Goal: Transaction & Acquisition: Purchase product/service

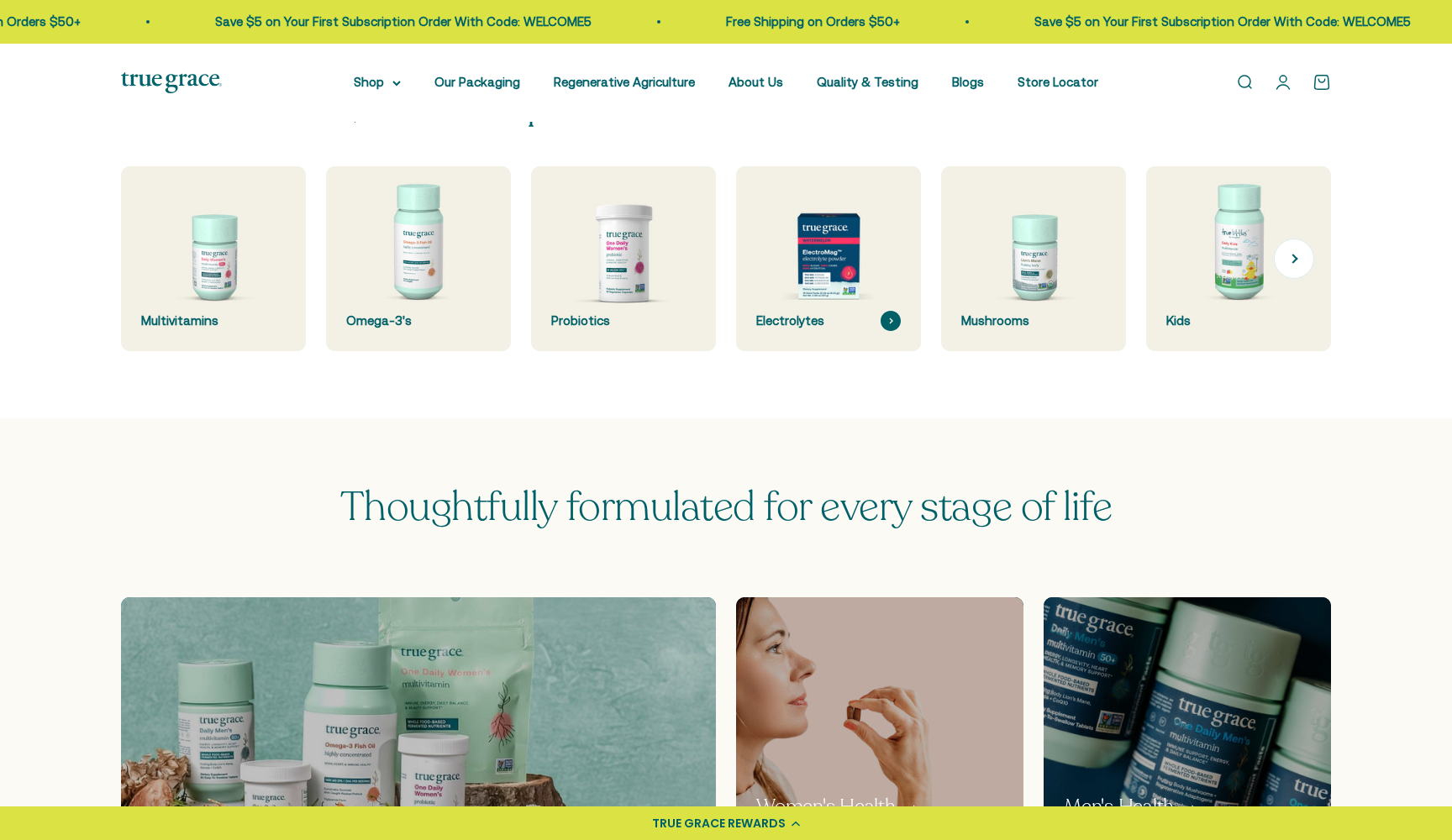
click at [805, 216] on img at bounding box center [828, 259] width 196 height 196
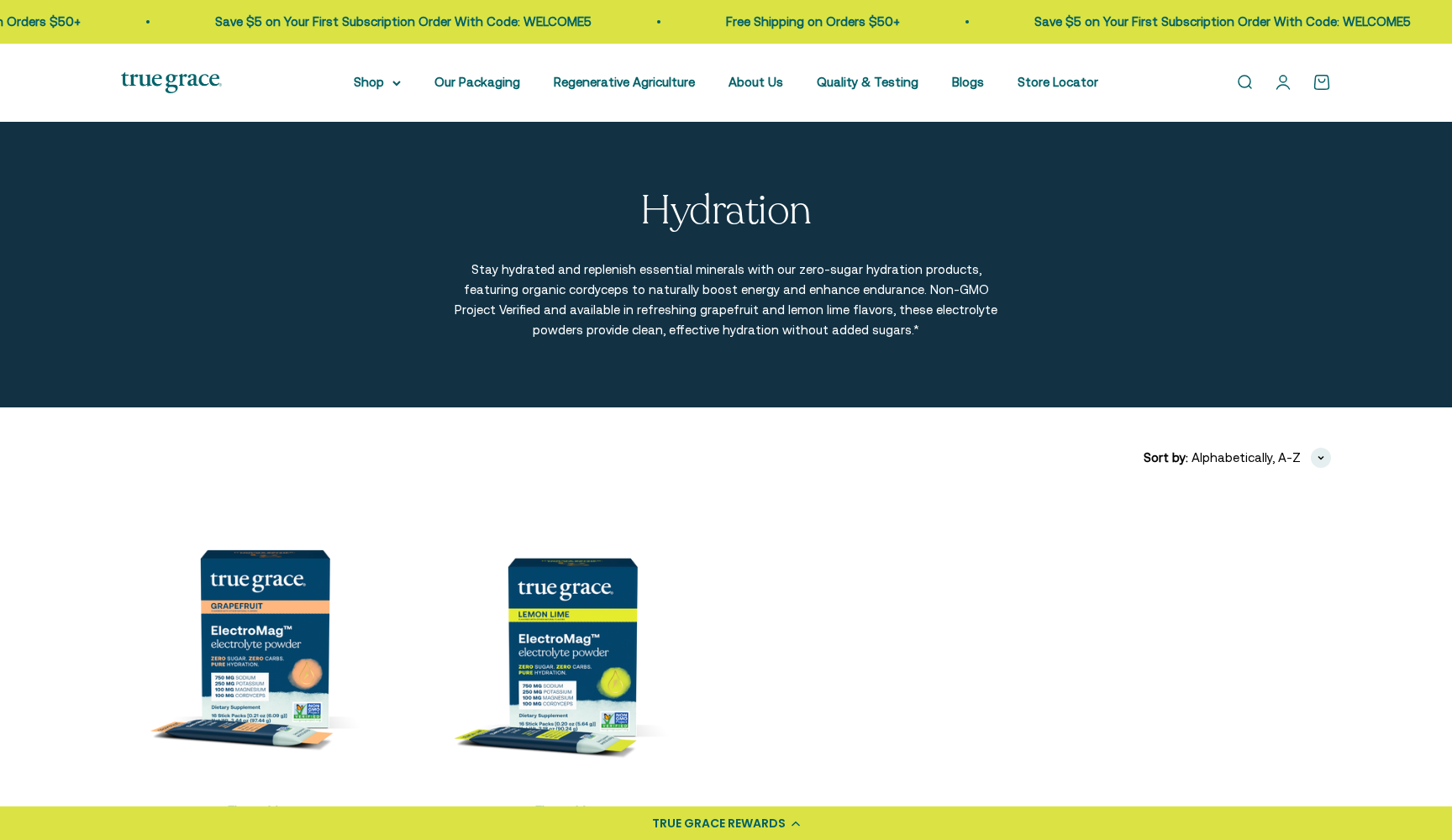
scroll to position [183, 0]
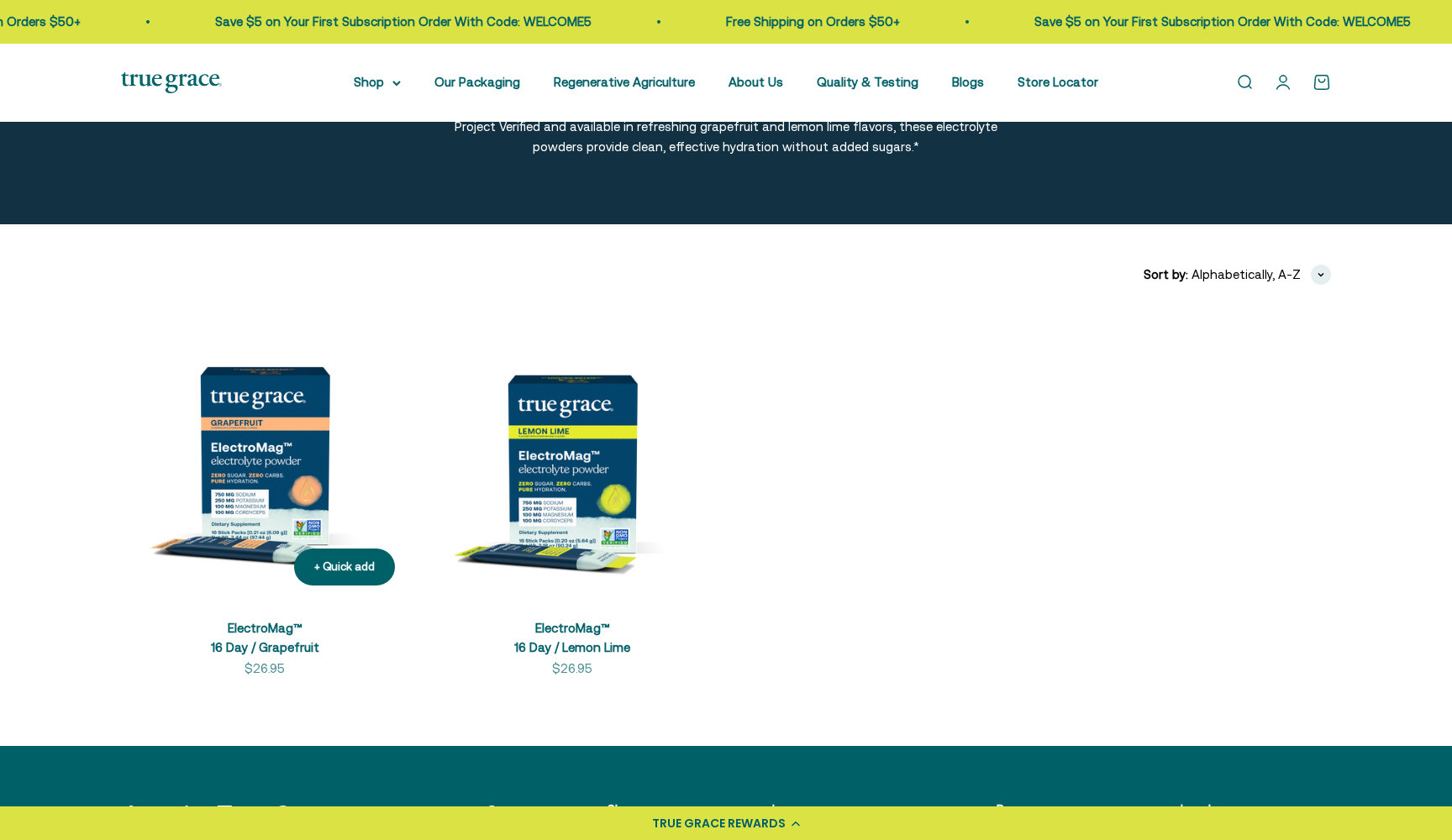
click at [255, 470] on img at bounding box center [265, 456] width 288 height 288
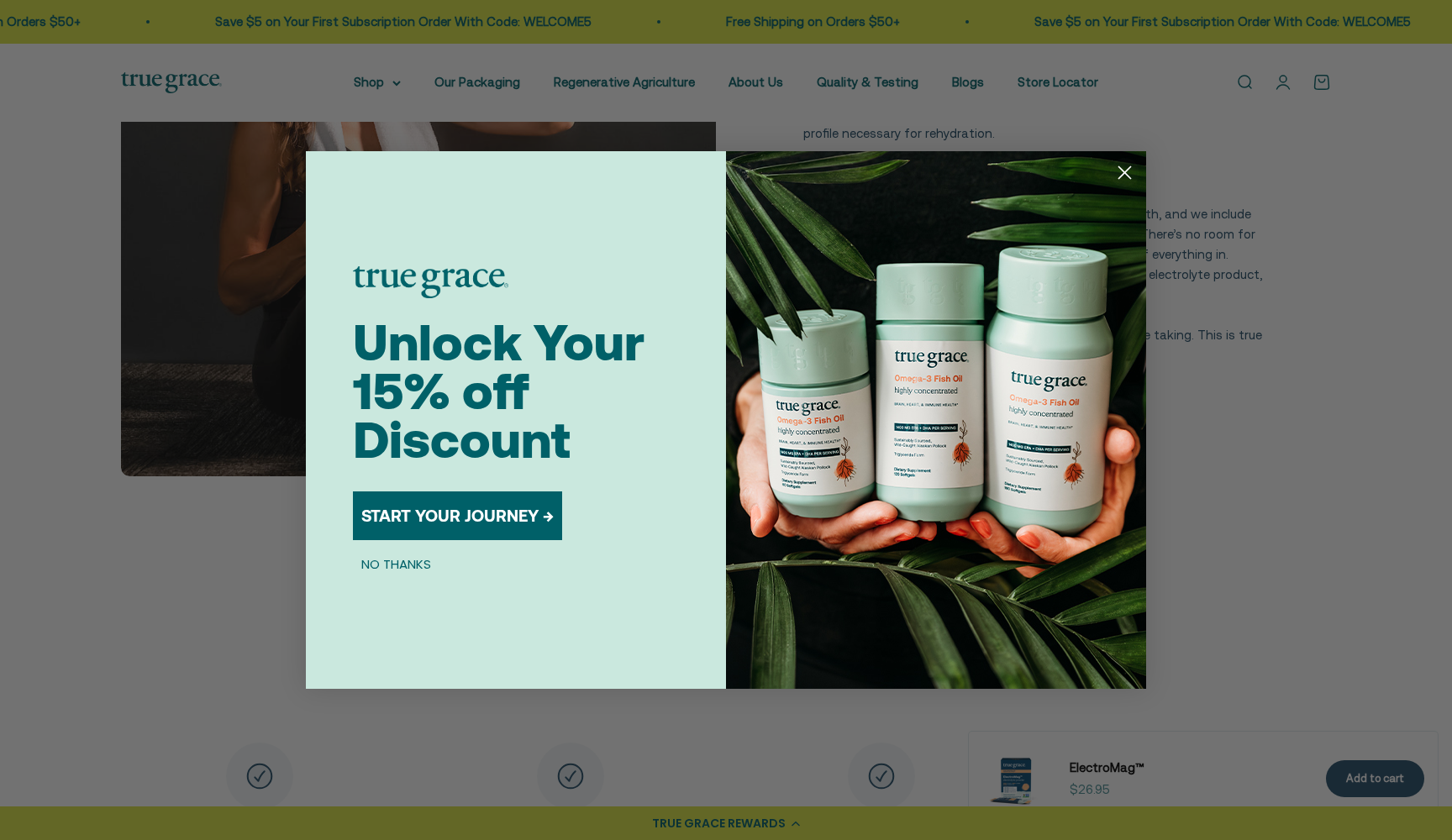
scroll to position [2946, 0]
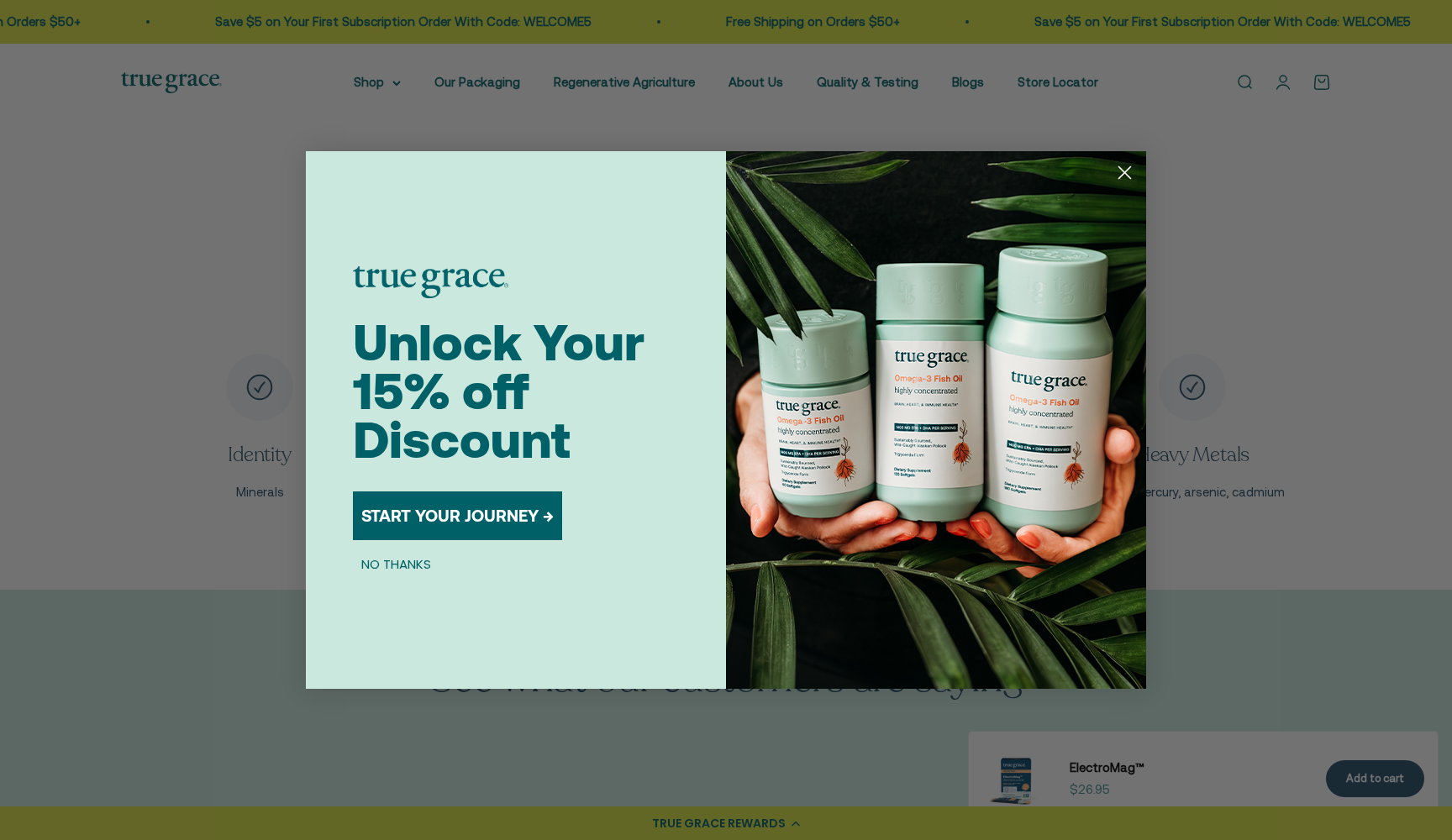
click at [1121, 174] on circle "Close dialog" at bounding box center [1124, 172] width 28 height 28
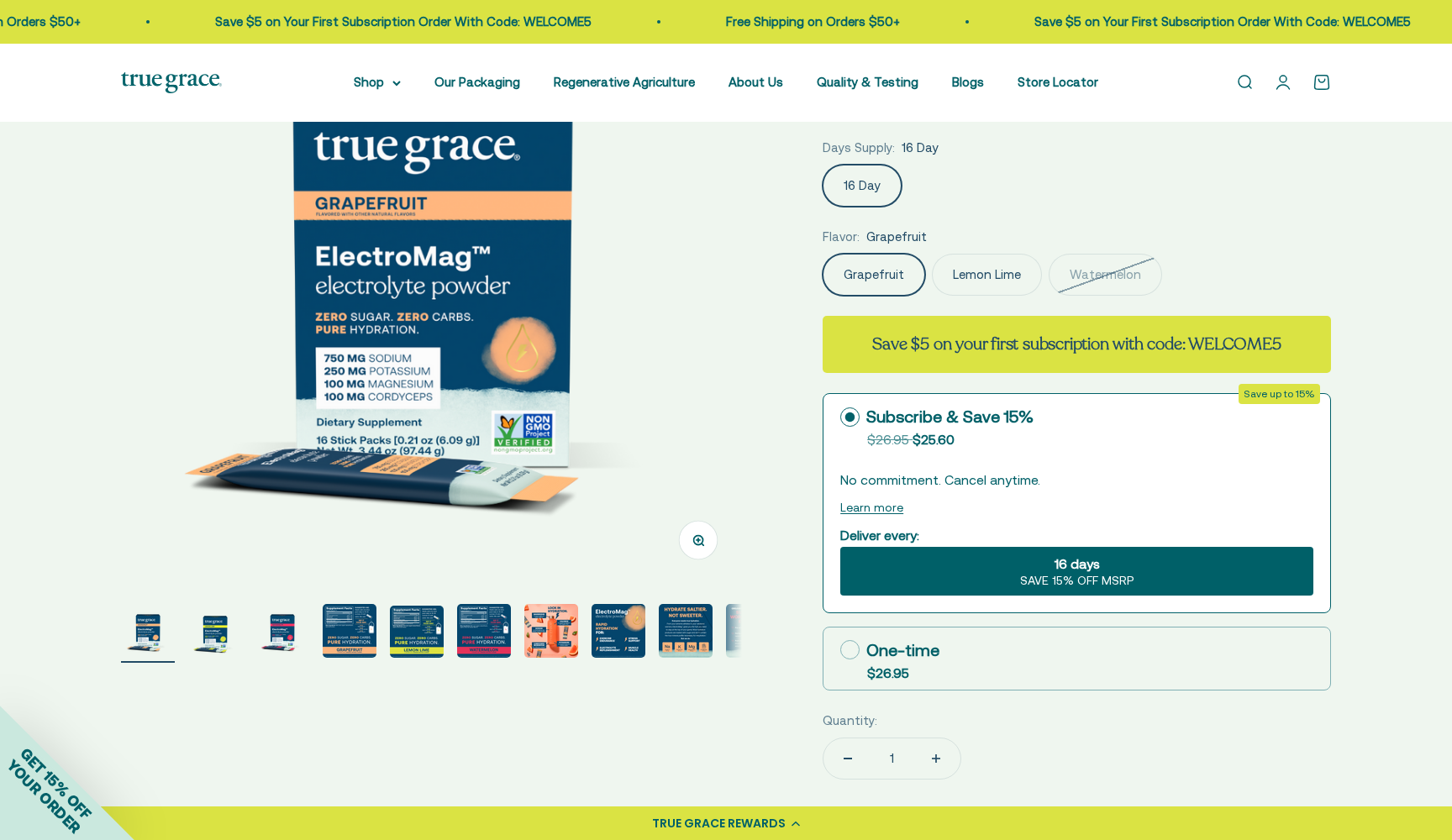
scroll to position [199, 0]
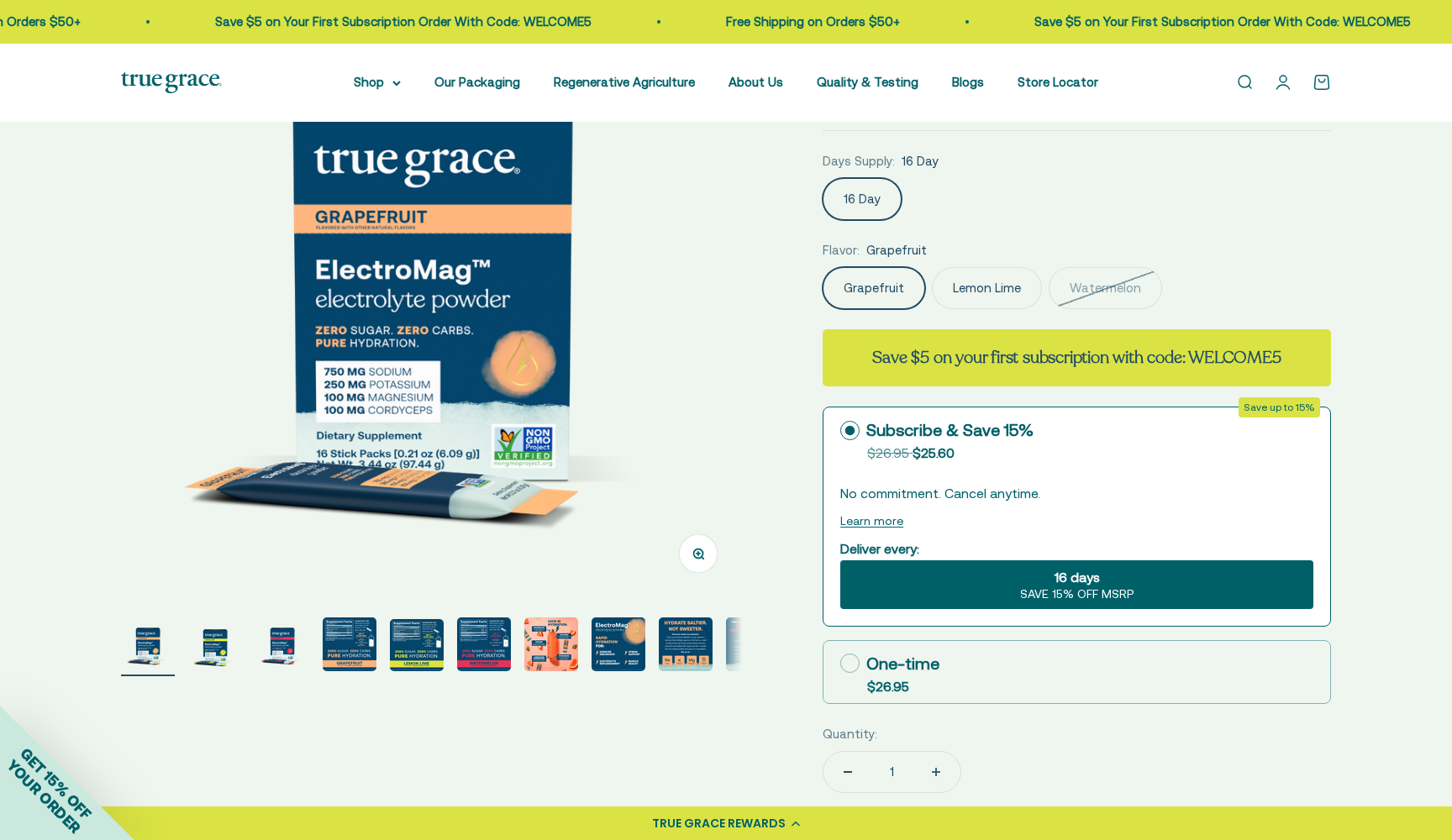
click at [353, 647] on img "Go to item 4" at bounding box center [349, 644] width 54 height 54
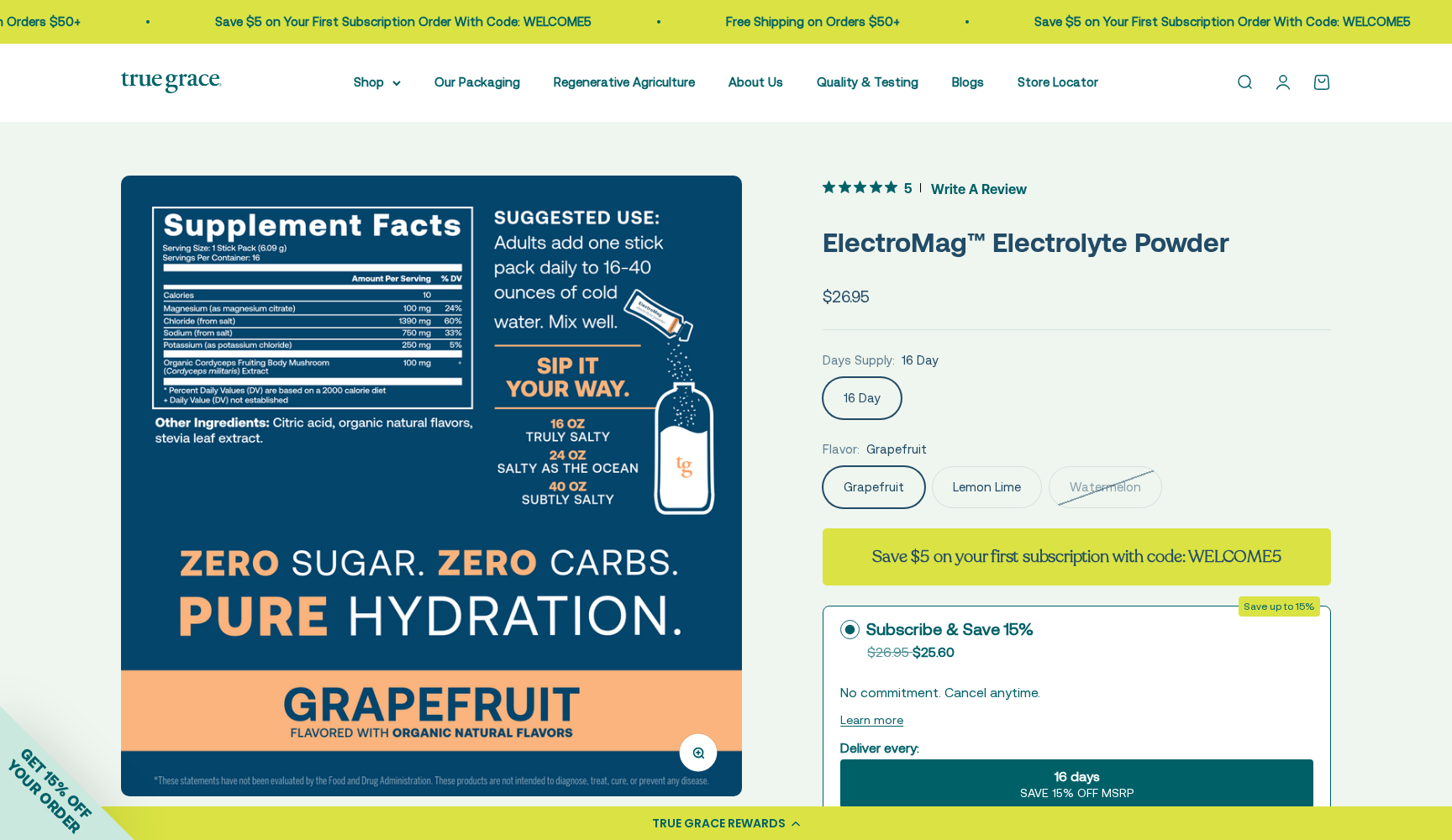
scroll to position [-3, 0]
click at [194, 304] on img at bounding box center [432, 486] width 621 height 621
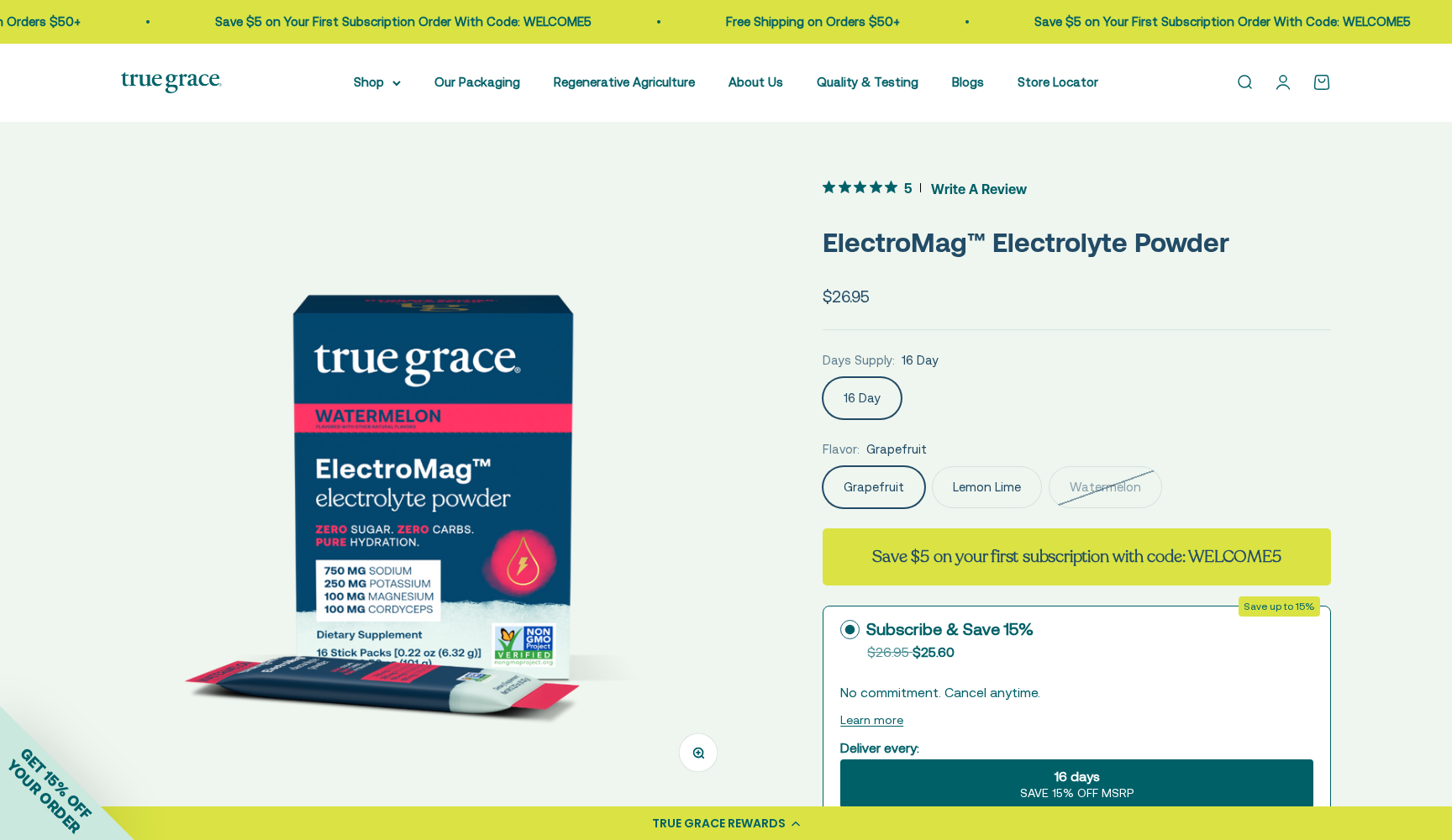
click at [570, 563] on img at bounding box center [432, 486] width 621 height 621
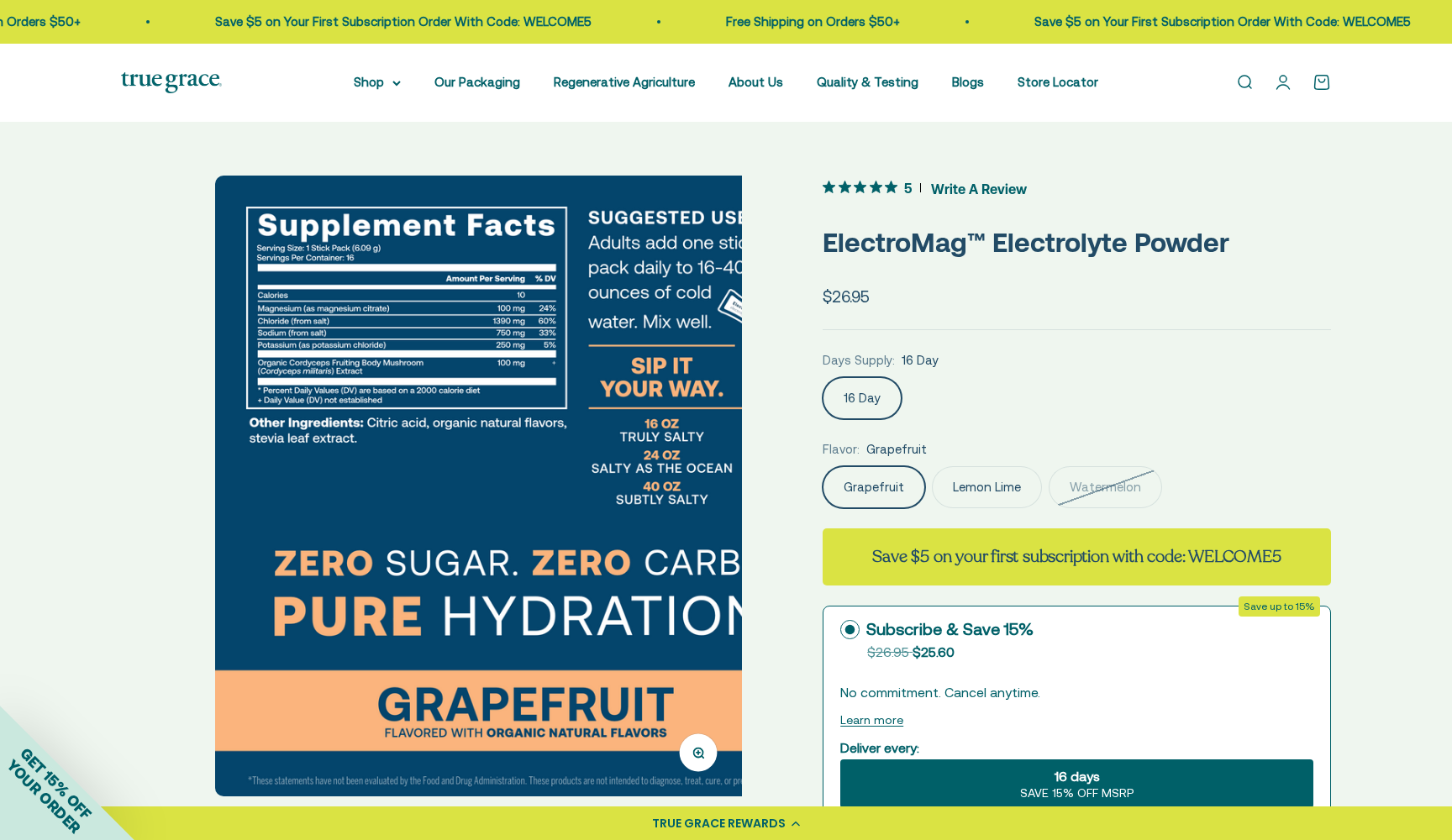
scroll to position [0, 1924]
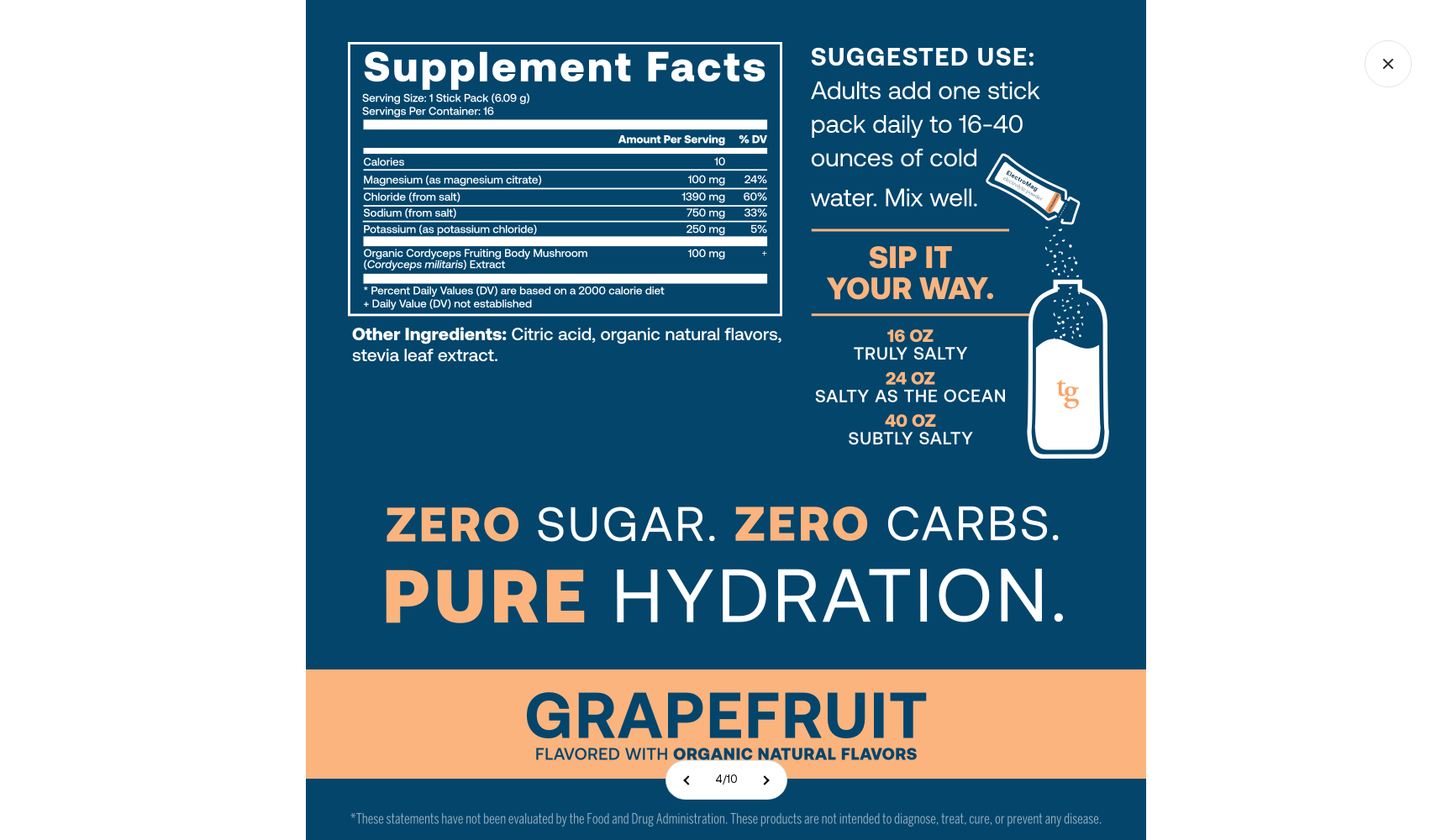
click at [1214, 428] on div at bounding box center [726, 420] width 1452 height 840
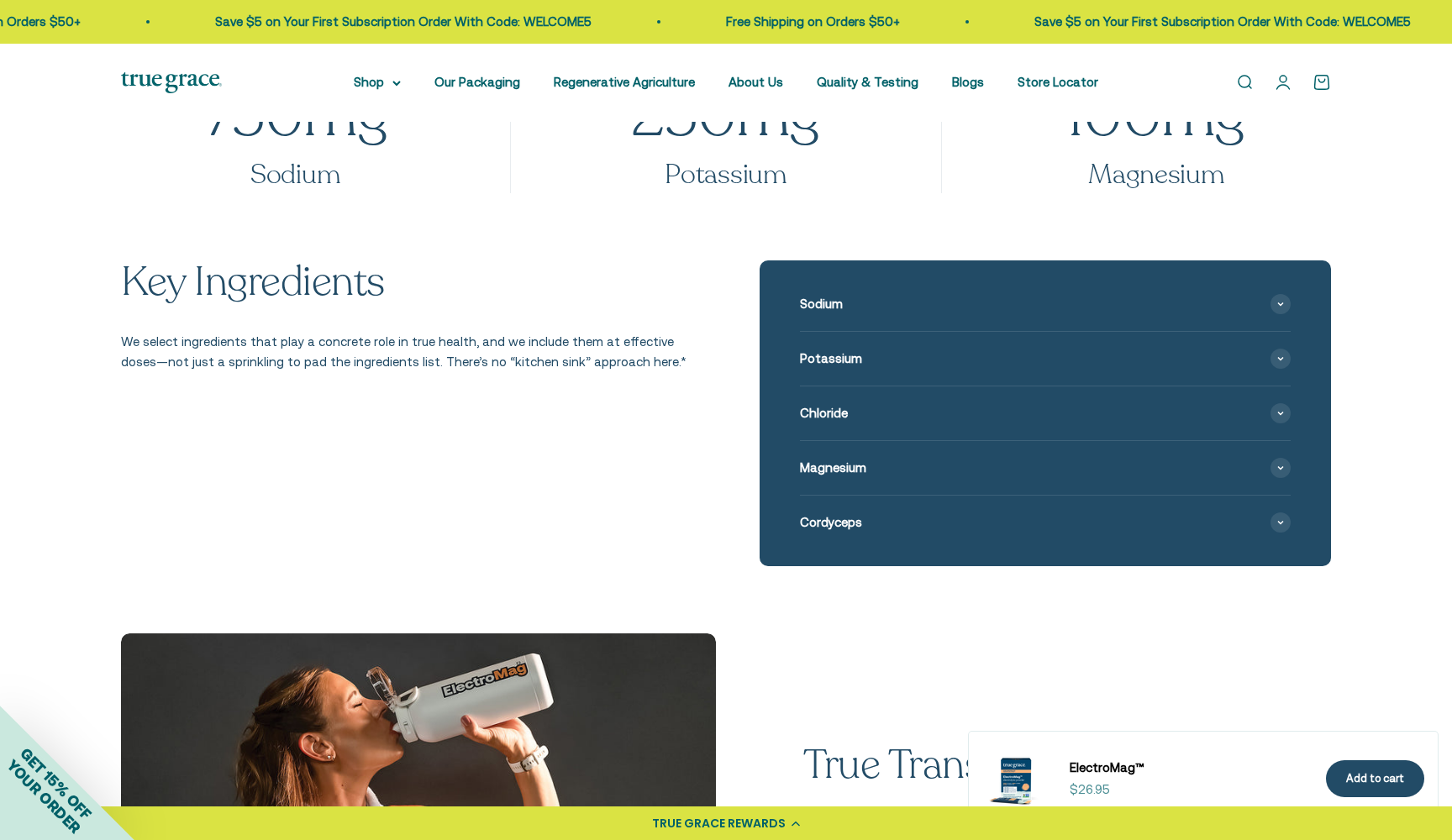
scroll to position [1816, 0]
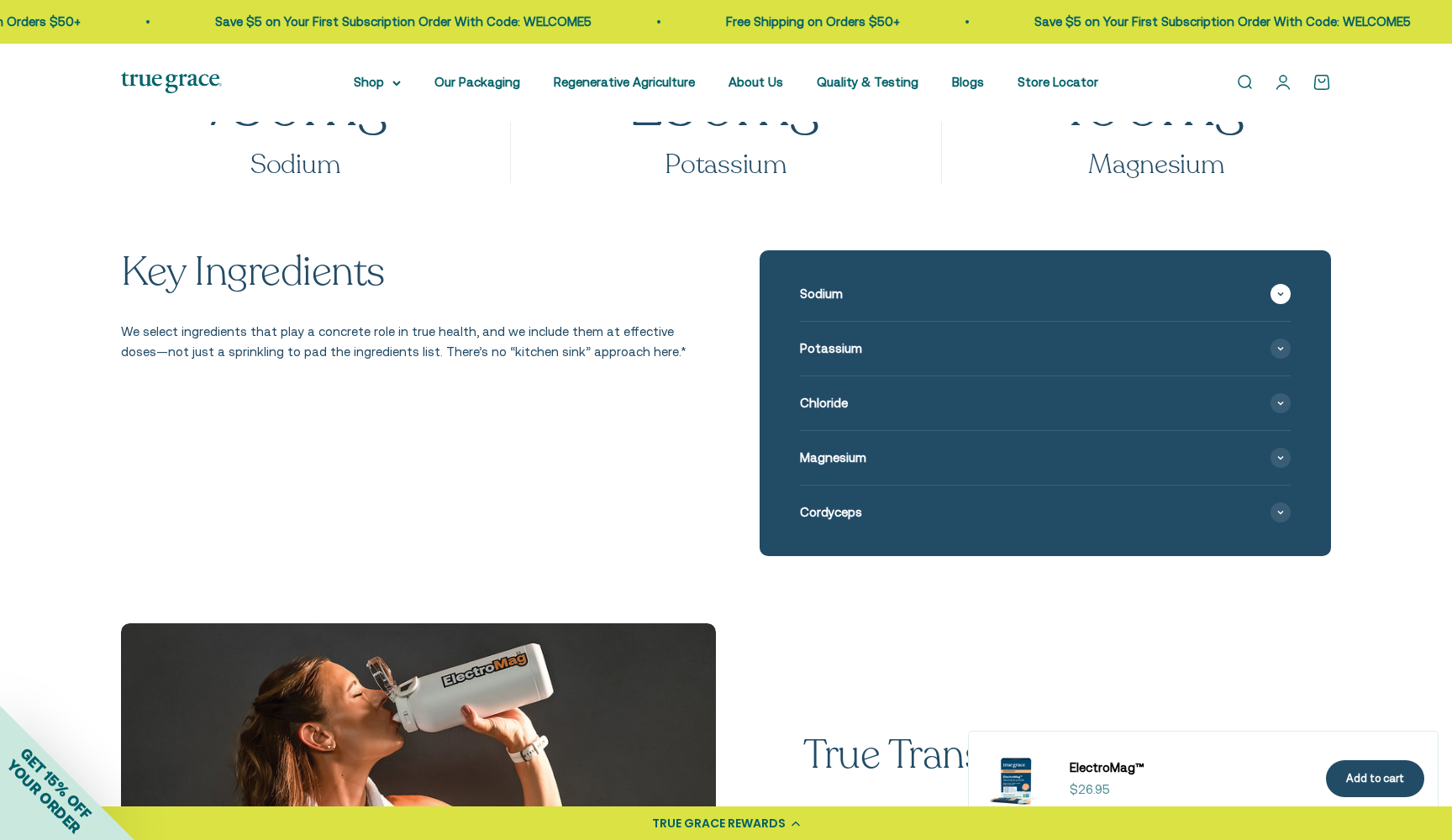
click at [1031, 281] on div "Sodium" at bounding box center [1045, 294] width 490 height 54
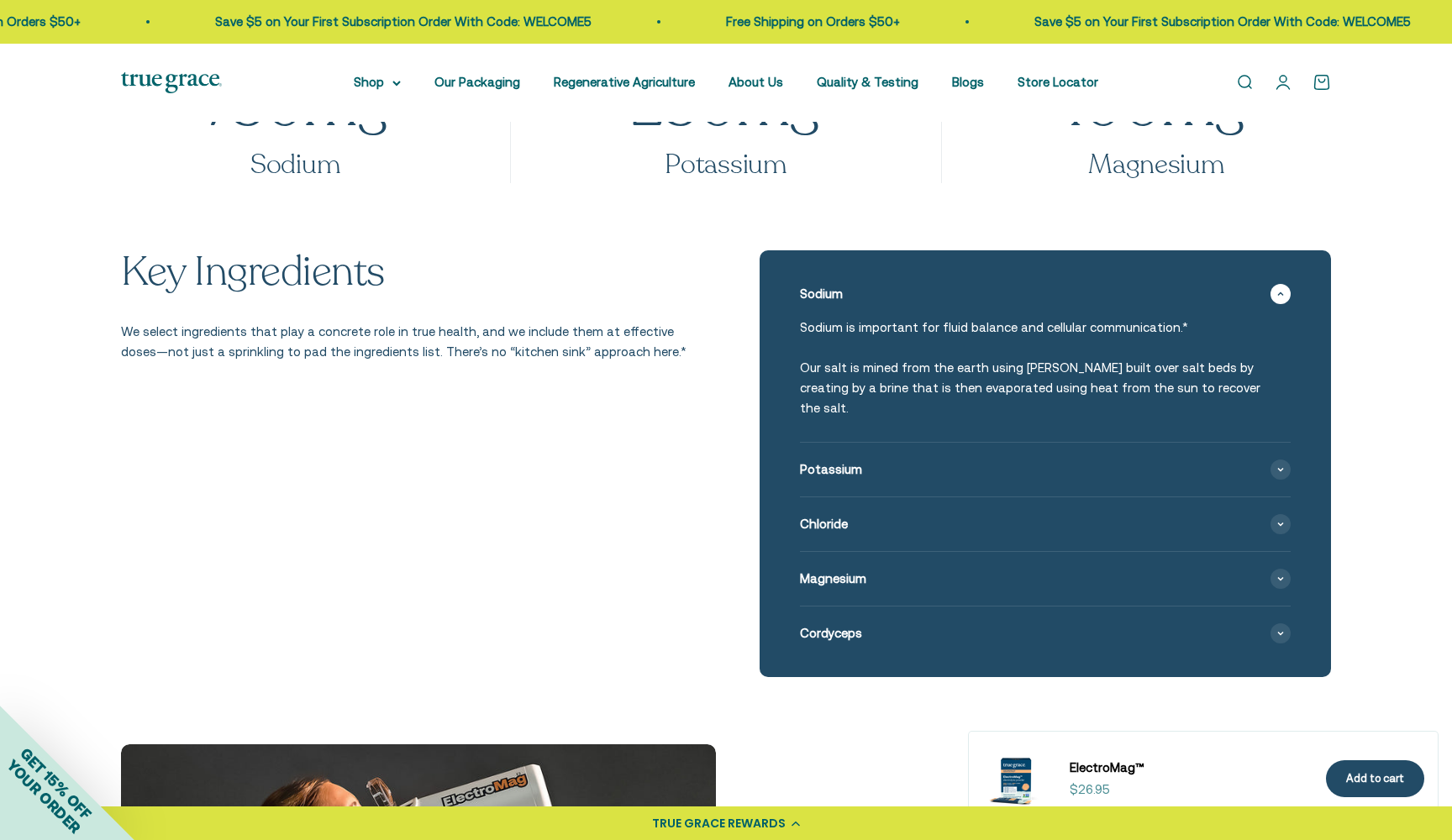
click at [1031, 281] on div "Sodium" at bounding box center [1045, 294] width 490 height 54
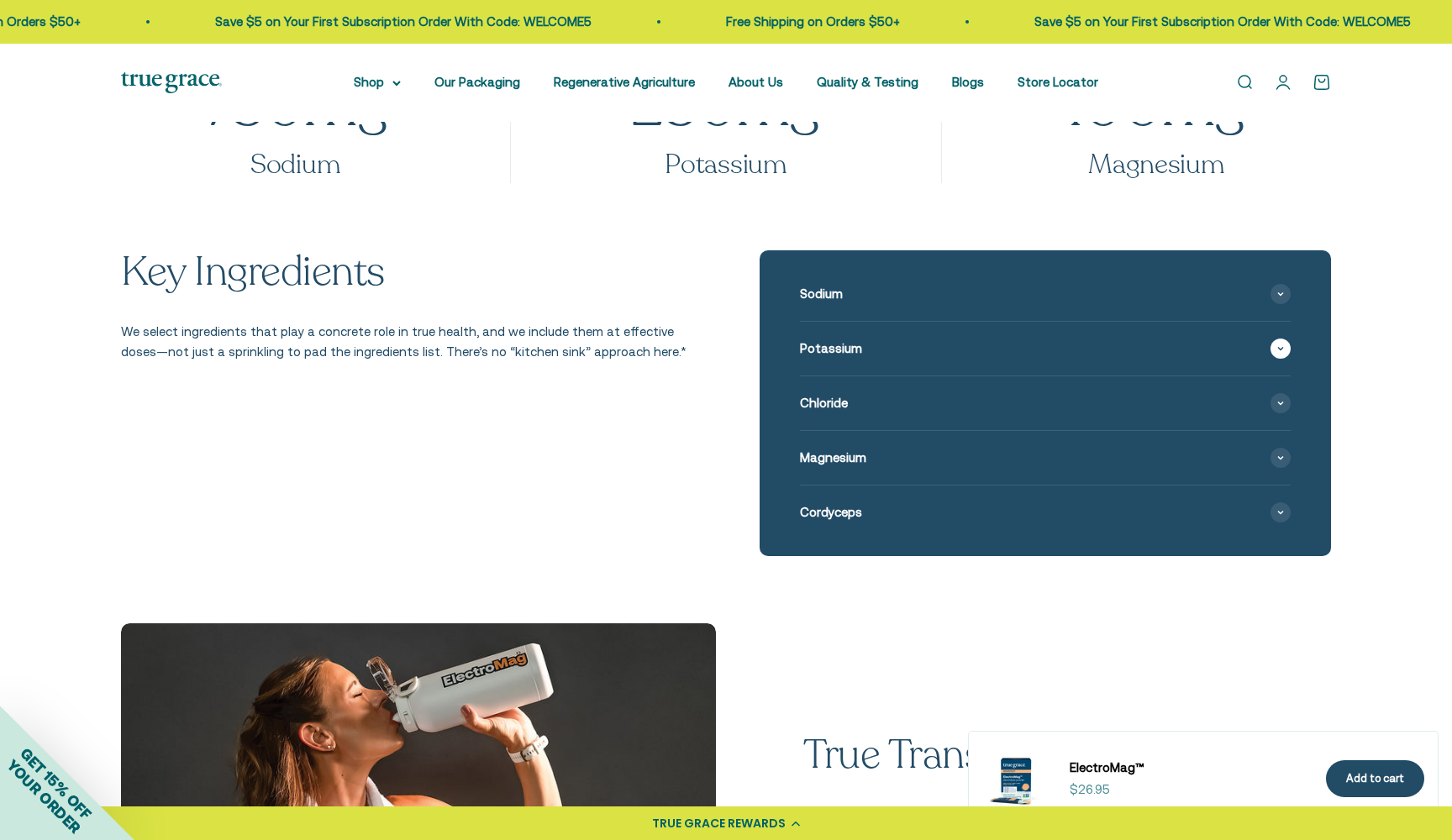
click at [982, 356] on div "Potassium" at bounding box center [1045, 348] width 490 height 54
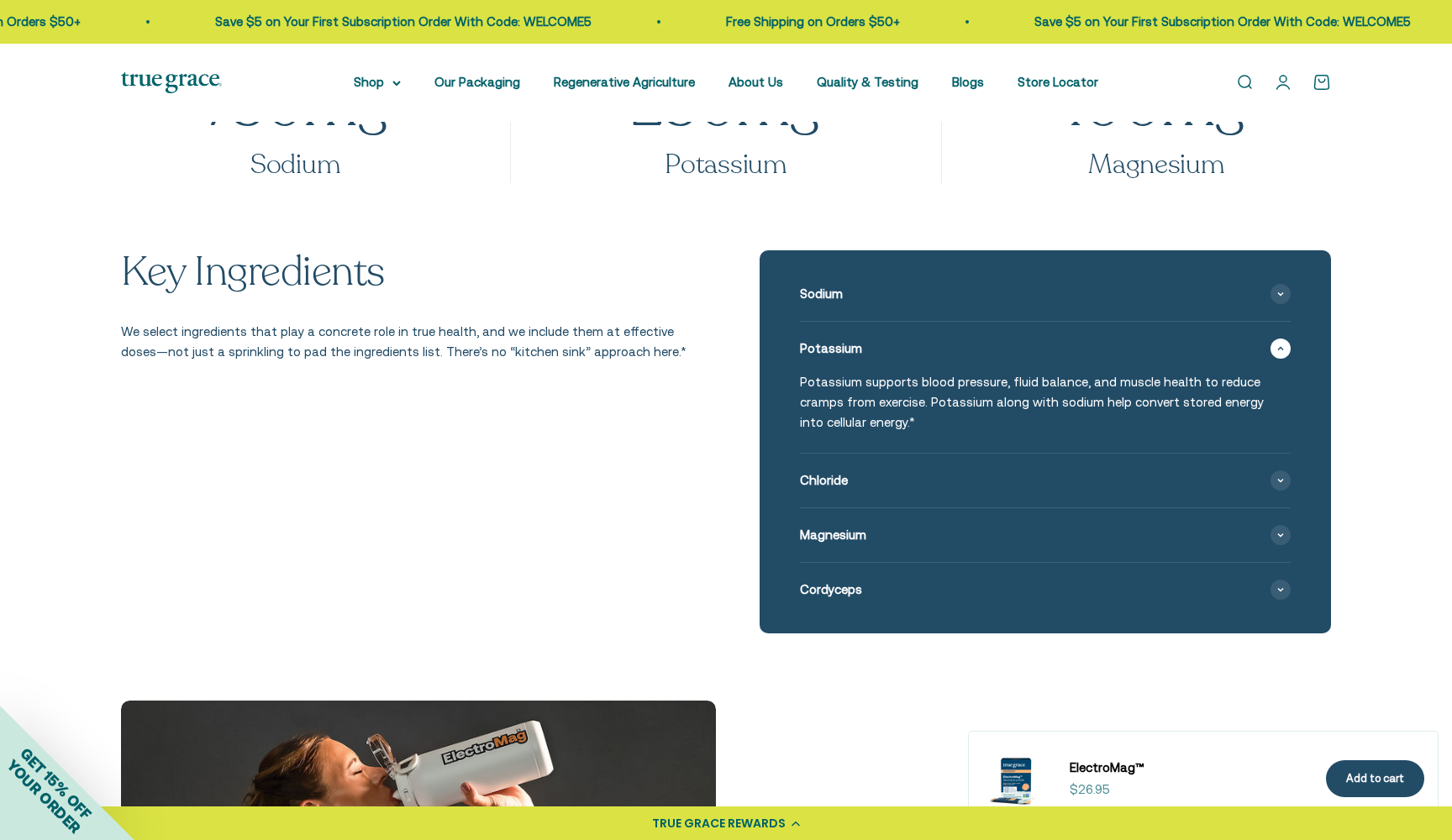
click at [982, 356] on div "Potassium" at bounding box center [1045, 348] width 490 height 54
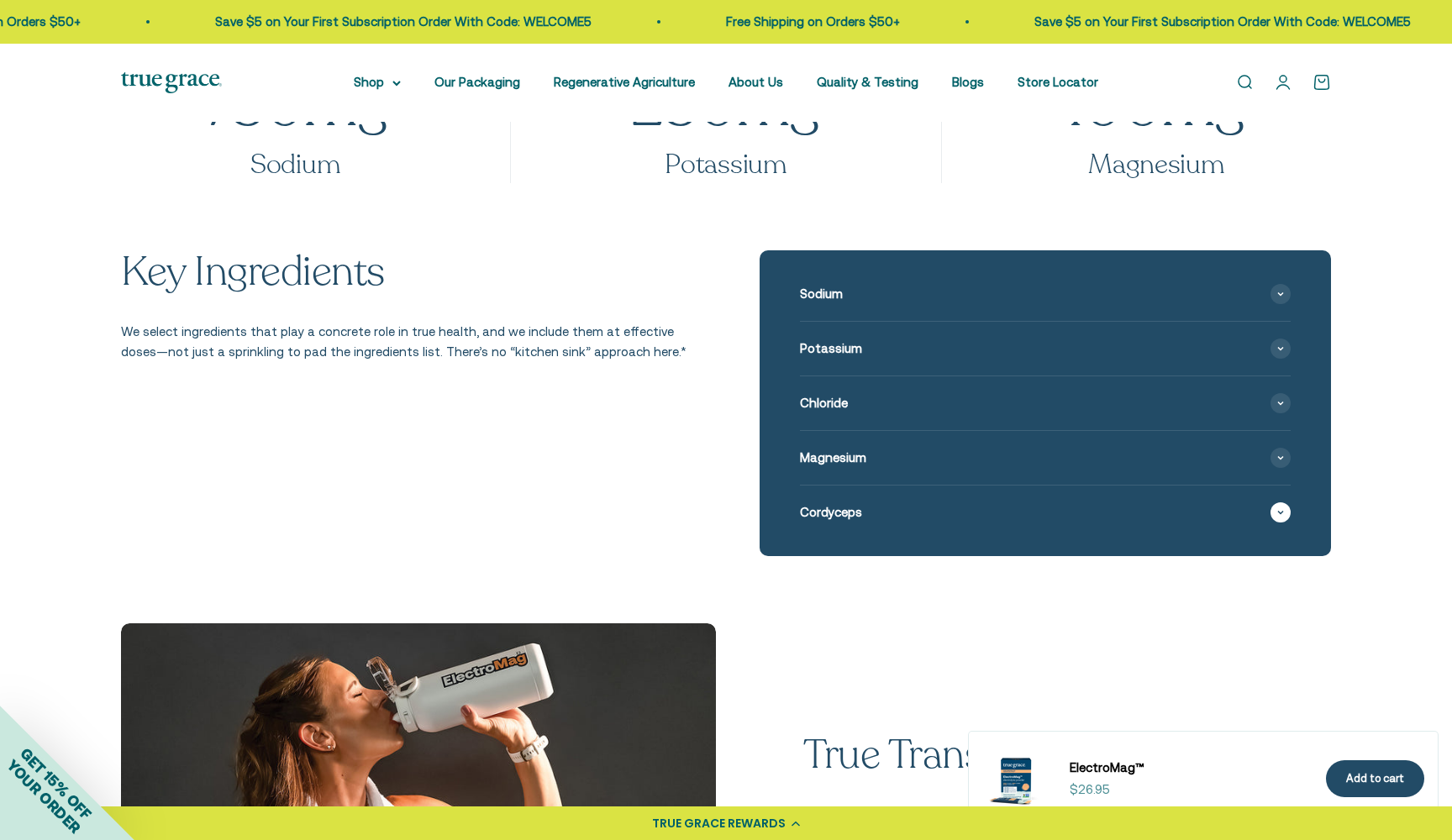
click at [955, 531] on div "Cordyceps" at bounding box center [1045, 512] width 490 height 54
